Goal: Use online tool/utility: Utilize a website feature to perform a specific function

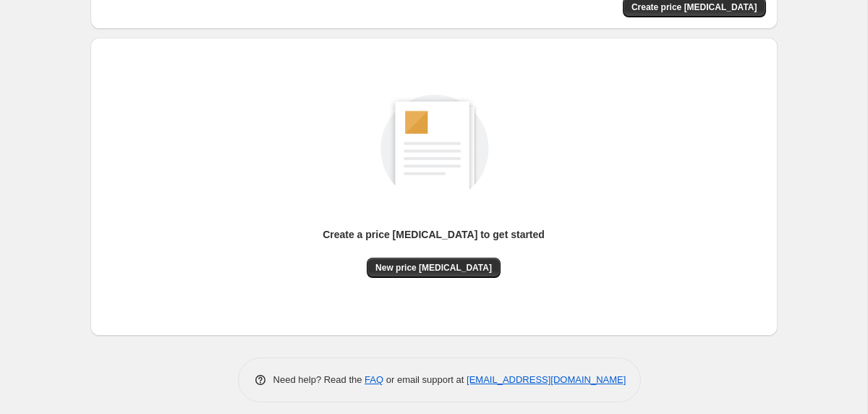
scroll to position [129, 0]
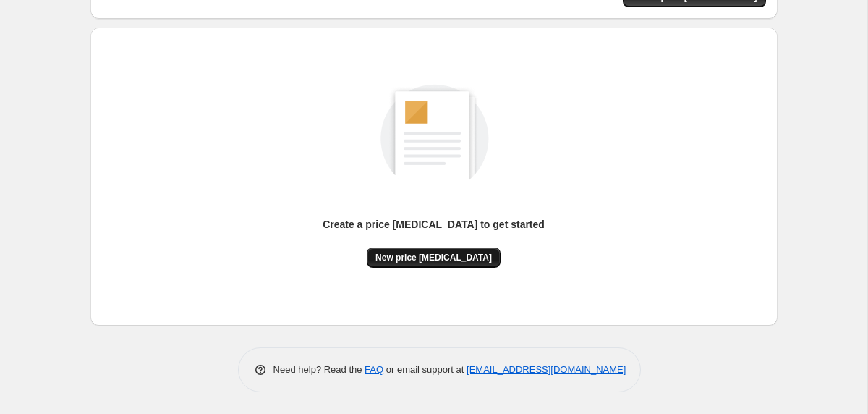
click at [392, 260] on span "New price [MEDICAL_DATA]" at bounding box center [434, 258] width 117 height 12
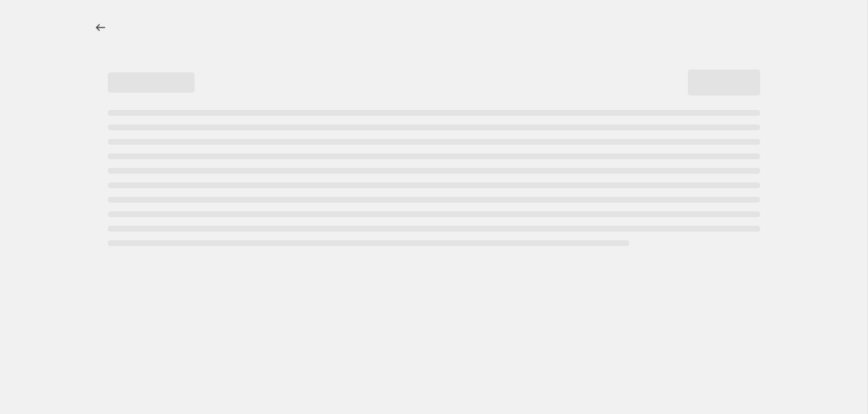
select select "percentage"
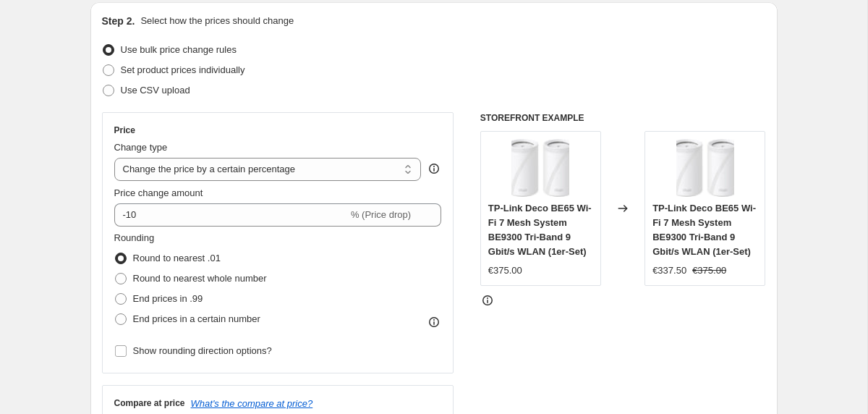
scroll to position [168, 0]
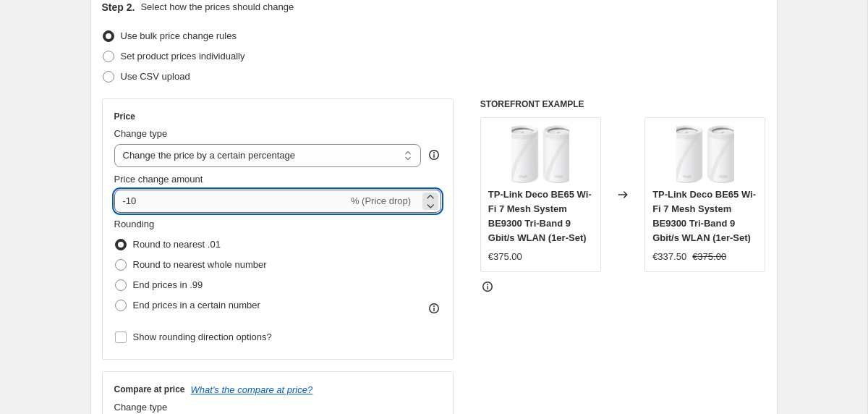
click at [224, 198] on input "-10" at bounding box center [231, 201] width 234 height 23
drag, startPoint x: 127, startPoint y: 201, endPoint x: 197, endPoint y: 203, distance: 70.2
click at [197, 203] on input "-10" at bounding box center [231, 201] width 234 height 23
type input "-30"
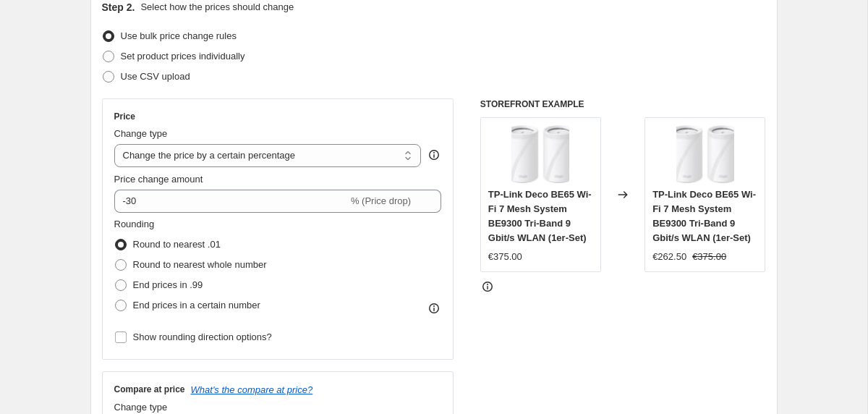
click at [615, 332] on div "STOREFRONT EXAMPLE TP-Link Deco BE65 Wi-Fi 7 Mesh System BE9300 Tri-Band 9 Gbit…" at bounding box center [624, 275] width 286 height 355
click at [177, 282] on span "End prices in .99" at bounding box center [168, 284] width 70 height 11
click at [116, 280] on input "End prices in .99" at bounding box center [115, 279] width 1 height 1
radio input "true"
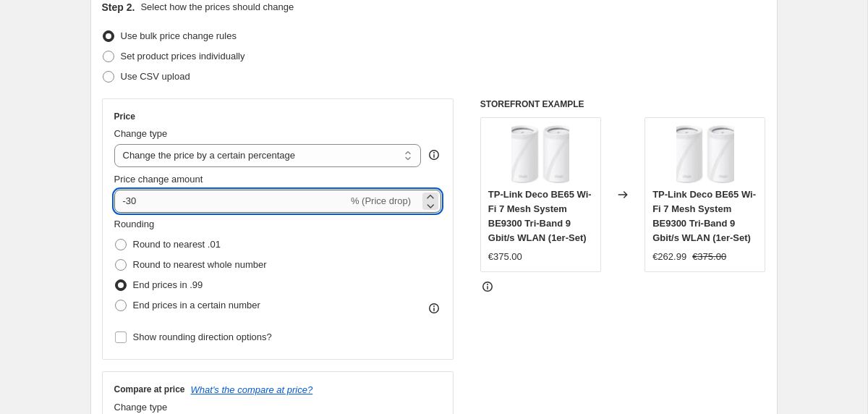
click at [216, 205] on input "-30" at bounding box center [231, 201] width 234 height 23
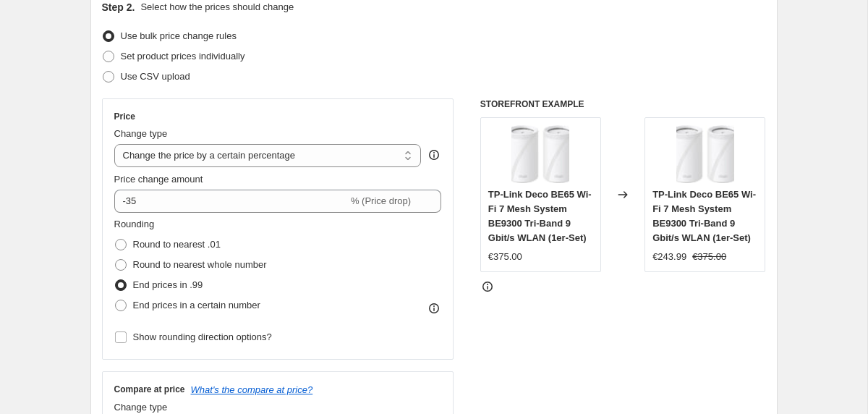
click at [594, 363] on div "STOREFRONT EXAMPLE TP-Link Deco BE65 Wi-Fi 7 Mesh System BE9300 Tri-Band 9 Gbit…" at bounding box center [624, 275] width 286 height 355
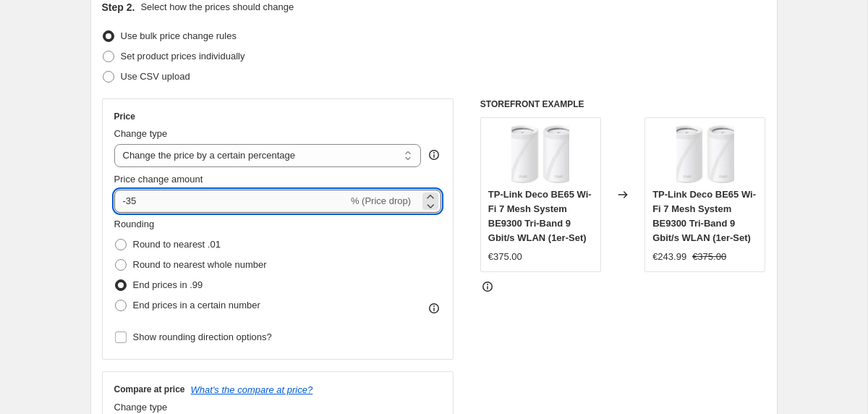
click at [211, 203] on input "-35" at bounding box center [231, 201] width 234 height 23
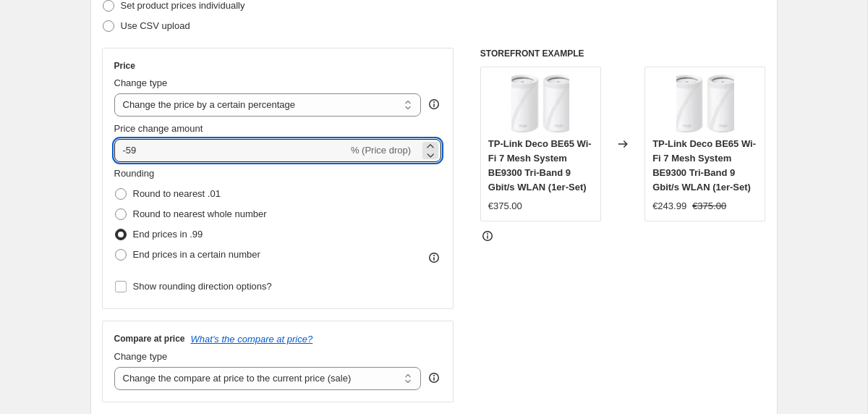
scroll to position [221, 0]
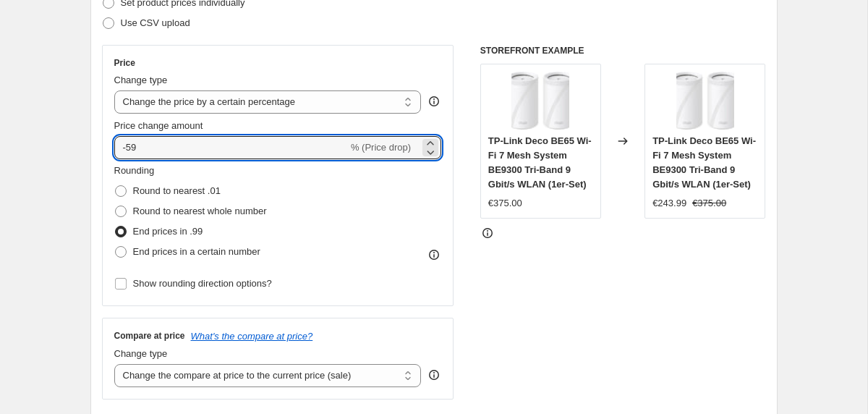
click at [585, 265] on div "STOREFRONT EXAMPLE TP-Link Deco BE65 Wi-Fi 7 Mesh System BE9300 Tri-Band 9 Gbit…" at bounding box center [624, 222] width 286 height 355
click at [132, 149] on input "-59" at bounding box center [231, 147] width 234 height 23
type input "-5"
type input "-40"
click at [507, 312] on div "STOREFRONT EXAMPLE TP-Link Deco BE65 Wi-Fi 7 Mesh System BE9300 Tri-Band 9 Gbit…" at bounding box center [624, 222] width 286 height 355
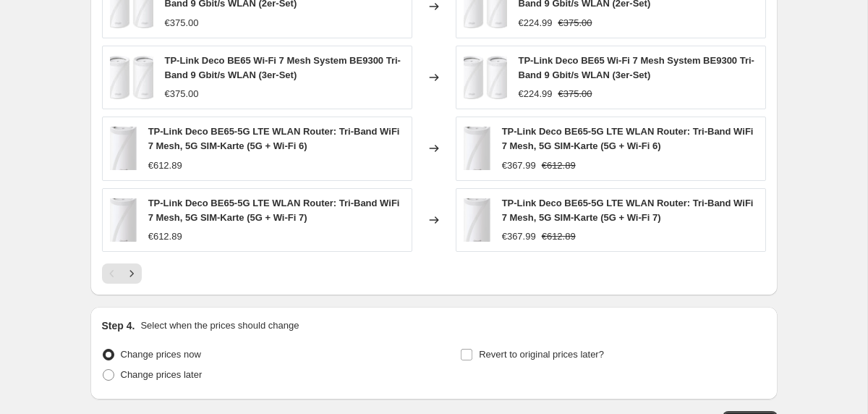
scroll to position [1056, 0]
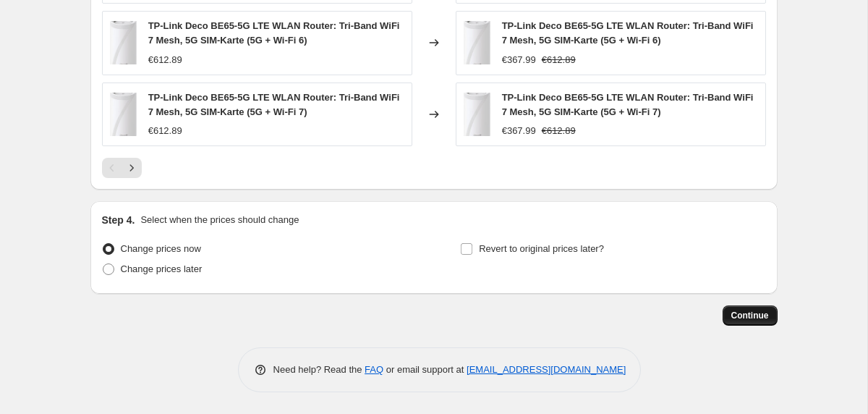
click at [761, 312] on span "Continue" at bounding box center [751, 316] width 38 height 12
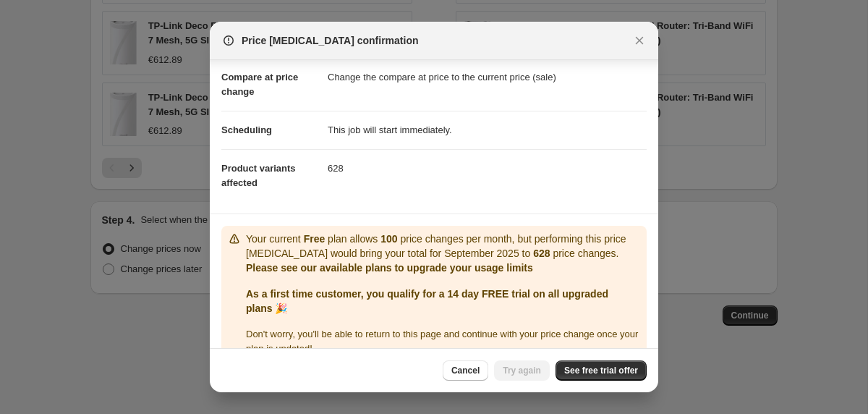
scroll to position [91, 0]
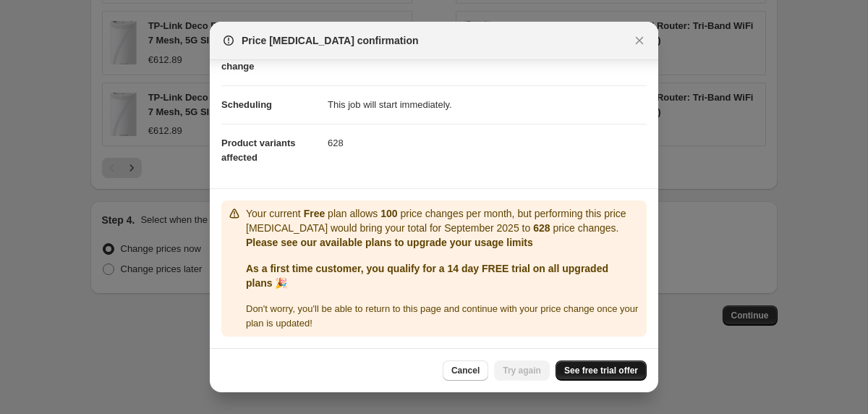
click at [591, 368] on span "See free trial offer" at bounding box center [602, 371] width 74 height 12
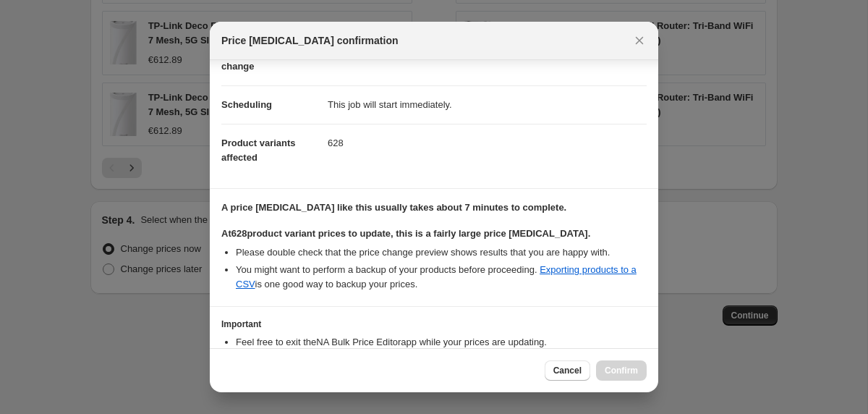
drag, startPoint x: 643, startPoint y: 34, endPoint x: 608, endPoint y: 81, distance: 58.5
click at [622, 58] on div "Price change job confirmation" at bounding box center [434, 41] width 449 height 38
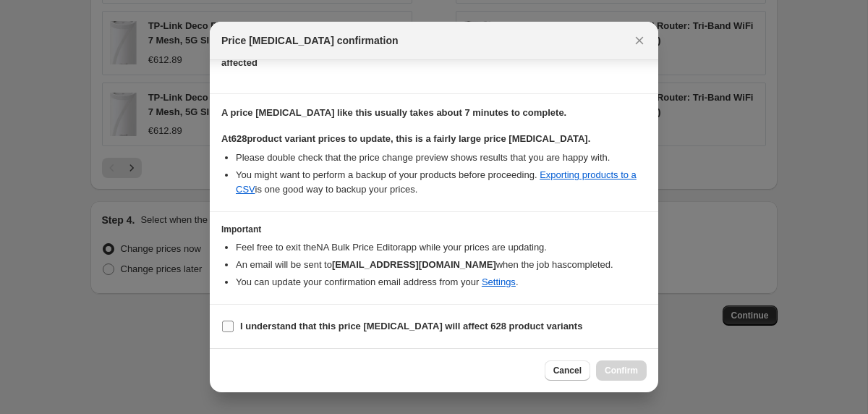
click at [419, 330] on b "I understand that this price change job will affect 628 product variants" at bounding box center [411, 326] width 342 height 11
click at [234, 330] on input "I understand that this price change job will affect 628 product variants" at bounding box center [228, 327] width 12 height 12
checkbox input "true"
click at [612, 368] on span "Confirm" at bounding box center [621, 371] width 33 height 12
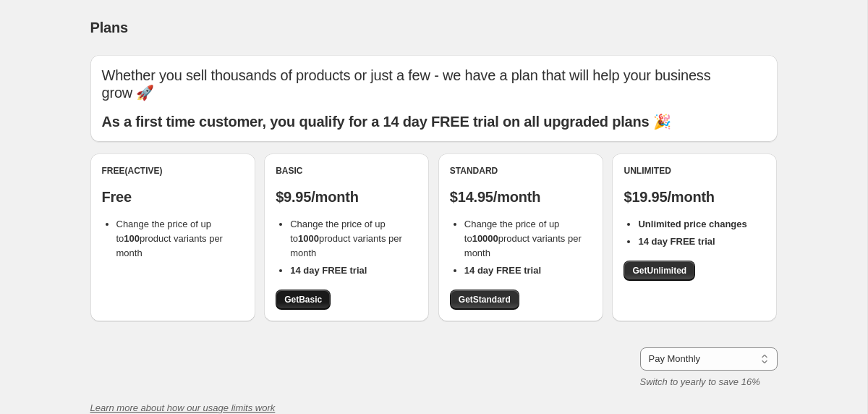
click at [302, 300] on span "Get Basic" at bounding box center [303, 300] width 38 height 12
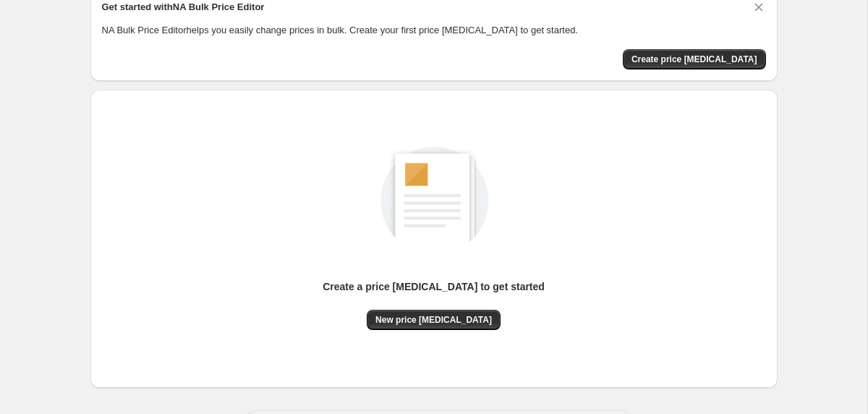
scroll to position [114, 0]
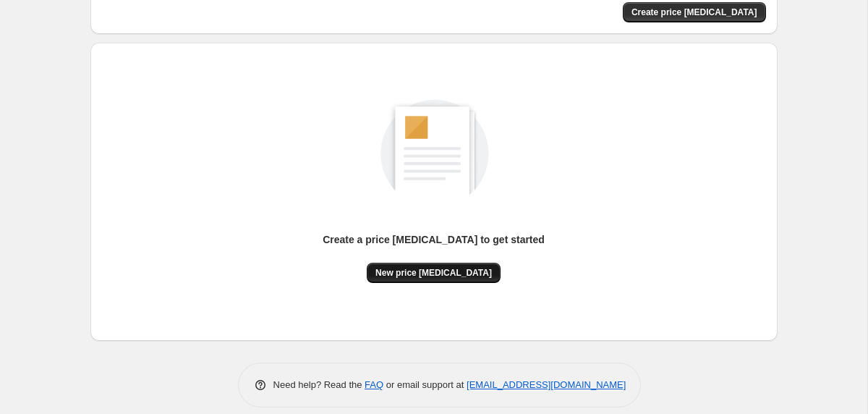
click at [433, 268] on span "New price [MEDICAL_DATA]" at bounding box center [434, 273] width 117 height 12
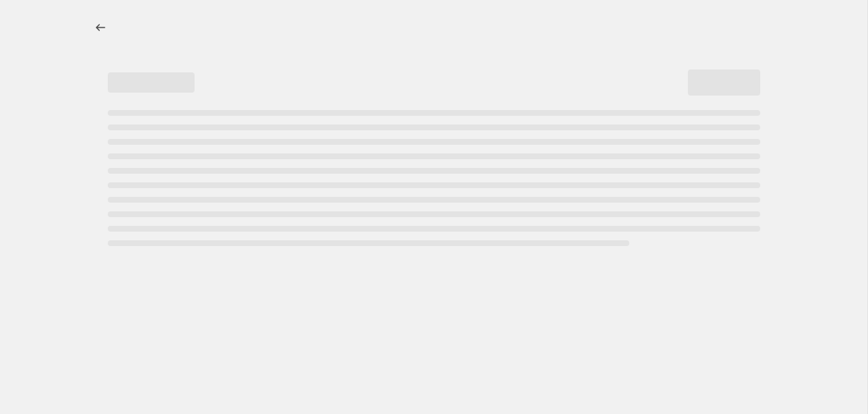
select select "percentage"
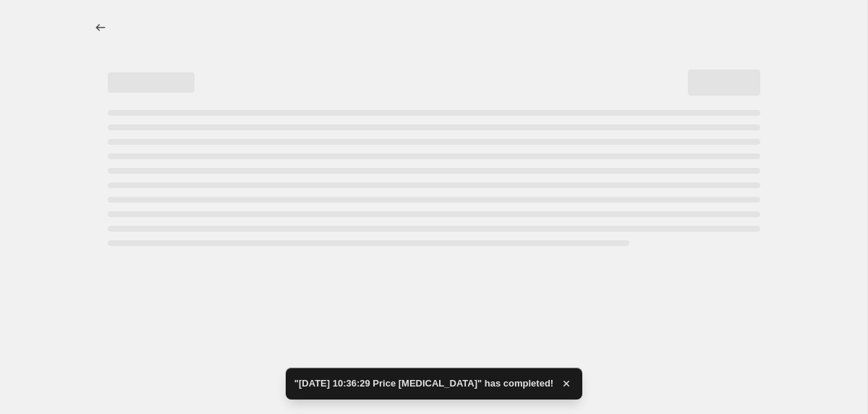
select select "percentage"
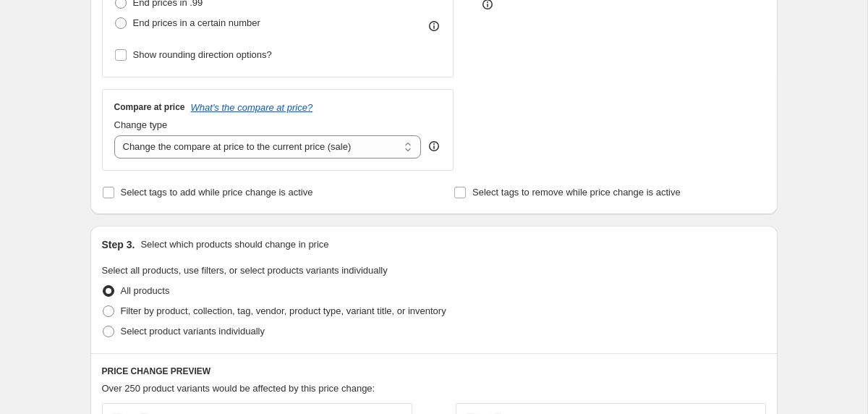
scroll to position [502, 0]
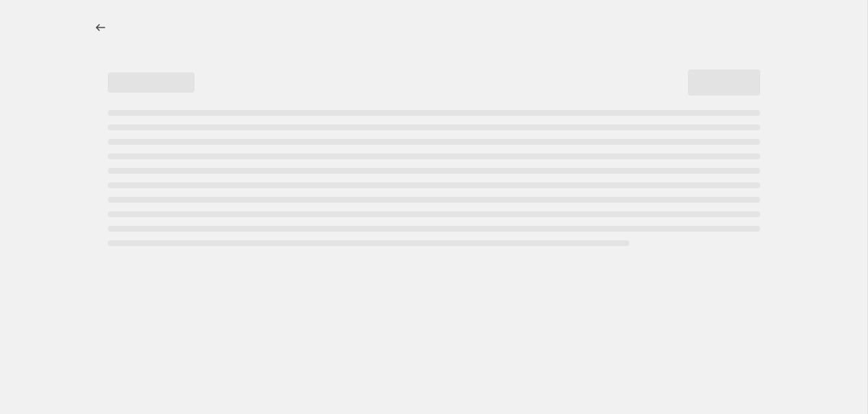
select select "percentage"
